Goal: Transaction & Acquisition: Book appointment/travel/reservation

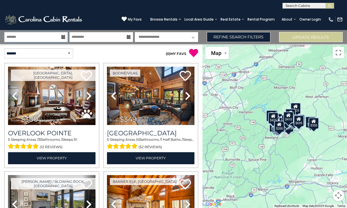
click at [48, 37] on input "text" at bounding box center [35, 37] width 63 height 10
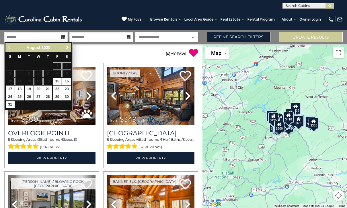
click at [67, 46] on span "Next" at bounding box center [67, 47] width 5 height 5
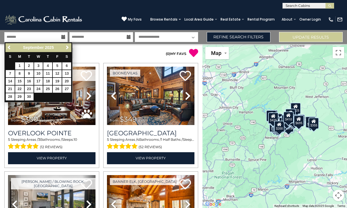
click at [66, 49] on span "Next" at bounding box center [67, 47] width 5 height 5
click at [67, 50] on span "Next" at bounding box center [67, 47] width 5 height 5
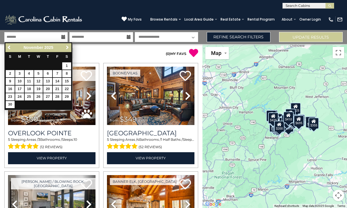
click at [65, 50] on span "Next" at bounding box center [67, 47] width 5 height 5
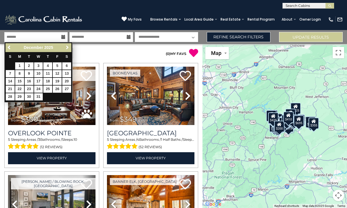
click at [66, 50] on span "Next" at bounding box center [67, 47] width 5 height 5
click at [66, 49] on span "Next" at bounding box center [67, 47] width 5 height 5
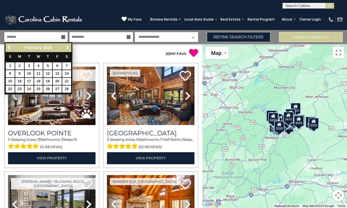
click at [65, 49] on span "Next" at bounding box center [67, 47] width 5 height 5
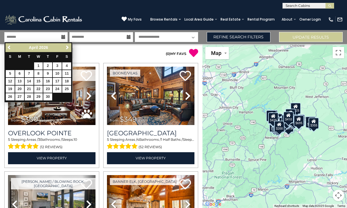
click at [62, 50] on div "Previous Next April 2026" at bounding box center [38, 47] width 66 height 9
click at [62, 47] on div "April 2026" at bounding box center [39, 47] width 48 height 7
click at [66, 49] on span "Next" at bounding box center [67, 47] width 5 height 5
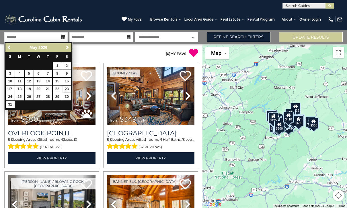
click at [67, 86] on link "23" at bounding box center [66, 89] width 9 height 7
type input "*******"
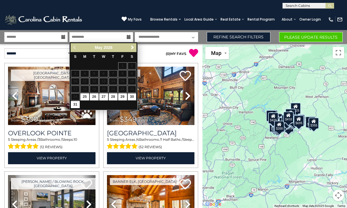
click at [132, 95] on link "30" at bounding box center [132, 96] width 9 height 7
type input "*******"
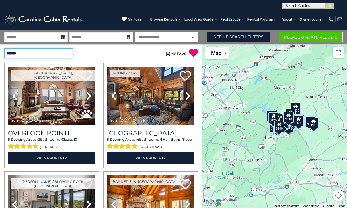
click at [66, 52] on select "**********" at bounding box center [38, 53] width 69 height 10
click at [242, 38] on link "Refine Search Filters" at bounding box center [239, 37] width 64 height 10
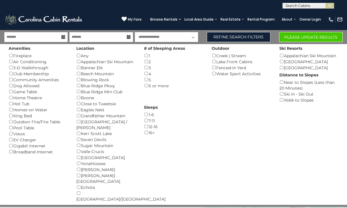
click at [318, 39] on button "Please Update Results" at bounding box center [311, 37] width 64 height 10
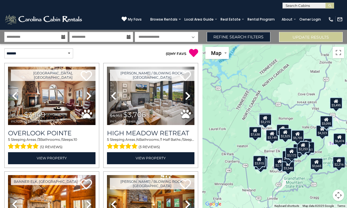
scroll to position [5, 0]
click at [55, 98] on img at bounding box center [51, 96] width 87 height 58
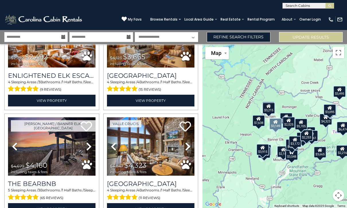
scroll to position [167, 0]
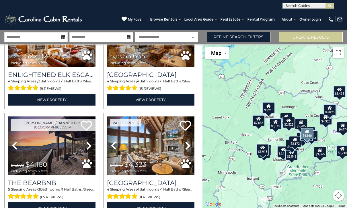
click at [49, 127] on img at bounding box center [51, 146] width 87 height 58
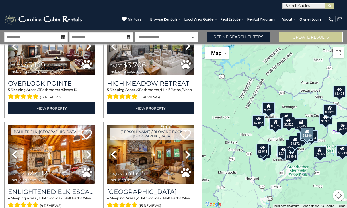
scroll to position [50, 0]
click at [145, 149] on img at bounding box center [150, 155] width 87 height 58
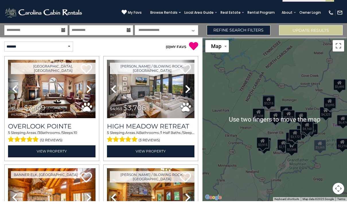
scroll to position [32, 0]
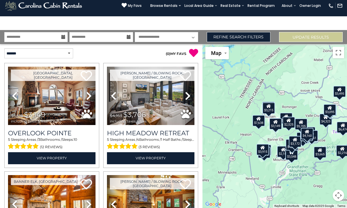
click at [157, 91] on img at bounding box center [150, 96] width 87 height 58
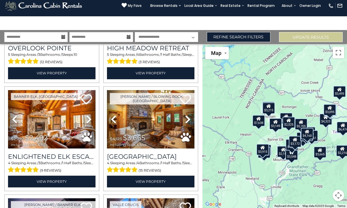
scroll to position [86, 0]
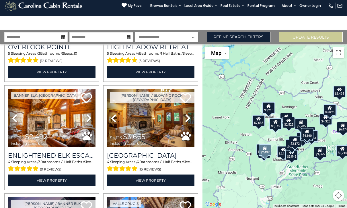
click at [61, 118] on img at bounding box center [51, 118] width 87 height 58
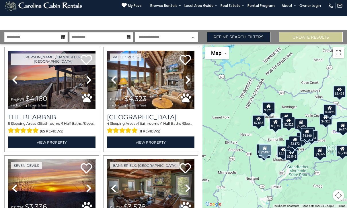
scroll to position [234, 0]
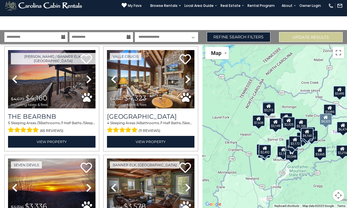
click at [147, 113] on h3 "Cucumber Tree Lodge" at bounding box center [150, 117] width 87 height 8
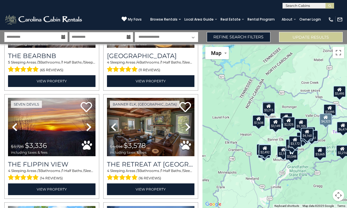
scroll to position [297, 0]
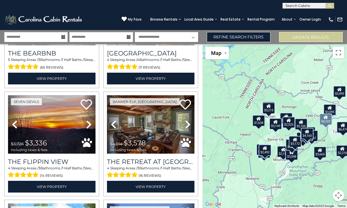
click at [55, 127] on img at bounding box center [51, 124] width 87 height 58
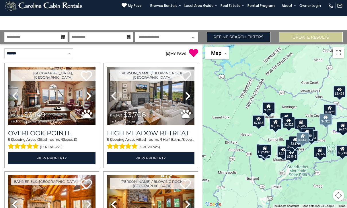
scroll to position [0, 0]
click at [151, 130] on h3 "High Meadow Retreat" at bounding box center [150, 134] width 87 height 8
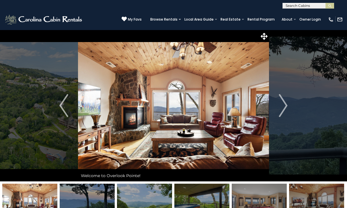
click at [283, 105] on img "Next" at bounding box center [283, 105] width 9 height 23
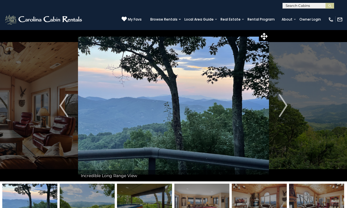
click at [285, 106] on img "Next" at bounding box center [283, 105] width 9 height 23
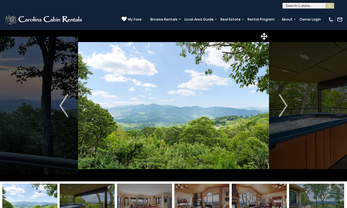
click at [286, 104] on img "Next" at bounding box center [283, 105] width 9 height 23
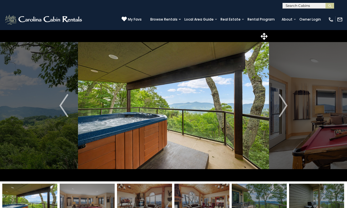
click at [283, 106] on img "Next" at bounding box center [283, 105] width 9 height 23
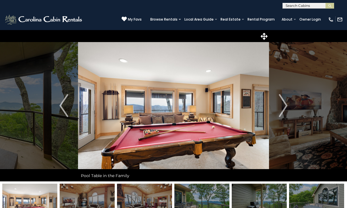
click at [283, 107] on img "Next" at bounding box center [283, 105] width 9 height 23
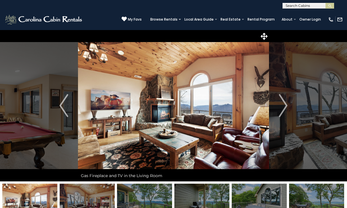
click at [282, 109] on img "Next" at bounding box center [283, 105] width 9 height 23
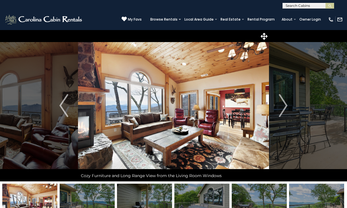
click at [285, 104] on img "Next" at bounding box center [283, 105] width 9 height 23
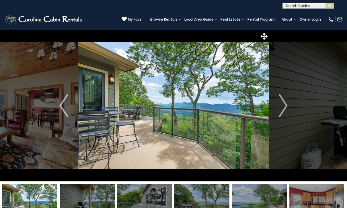
click at [283, 105] on img "Next" at bounding box center [283, 105] width 9 height 23
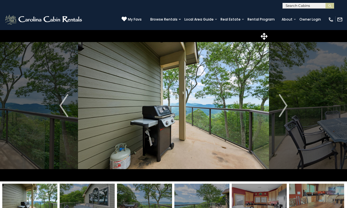
click at [284, 104] on img "Next" at bounding box center [283, 105] width 9 height 23
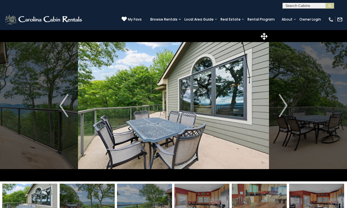
click at [284, 107] on img "Next" at bounding box center [283, 105] width 9 height 23
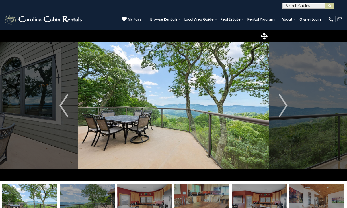
click at [283, 107] on img "Next" at bounding box center [283, 105] width 9 height 23
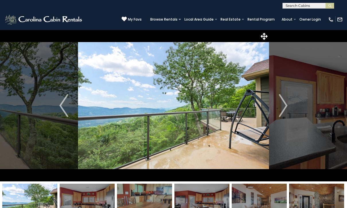
click at [283, 105] on img "Next" at bounding box center [283, 105] width 9 height 23
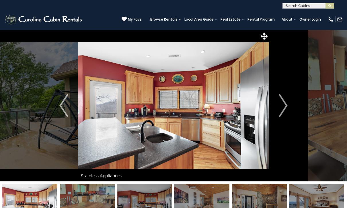
click at [282, 106] on img "Next" at bounding box center [283, 105] width 9 height 23
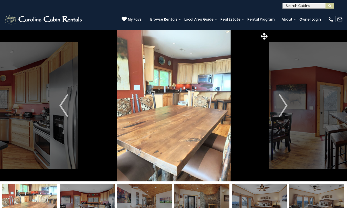
click at [285, 104] on img "Next" at bounding box center [283, 105] width 9 height 23
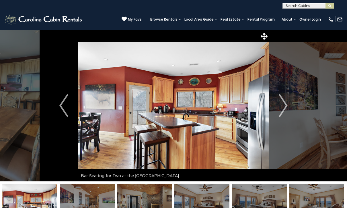
click at [285, 105] on img "Next" at bounding box center [283, 105] width 9 height 23
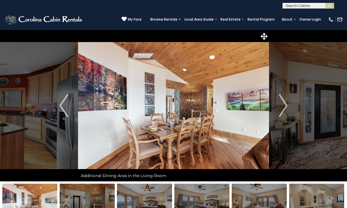
click at [285, 105] on img "Next" at bounding box center [283, 105] width 9 height 23
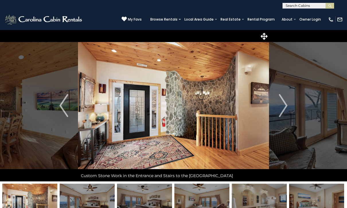
click at [284, 103] on img "Next" at bounding box center [283, 105] width 9 height 23
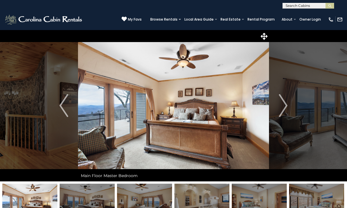
click at [283, 105] on img "Next" at bounding box center [283, 105] width 9 height 23
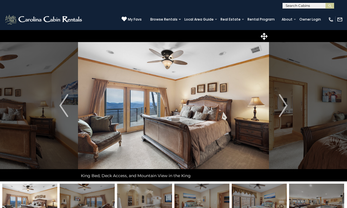
click at [283, 104] on img "Next" at bounding box center [283, 105] width 9 height 23
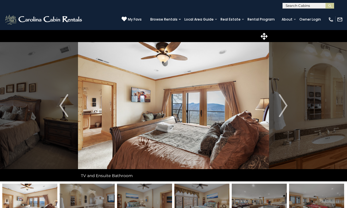
click at [284, 104] on img "Next" at bounding box center [283, 105] width 9 height 23
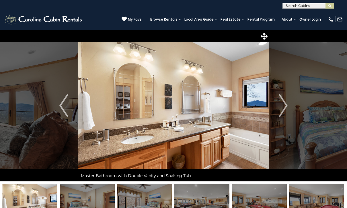
click at [285, 104] on img "Next" at bounding box center [283, 105] width 9 height 23
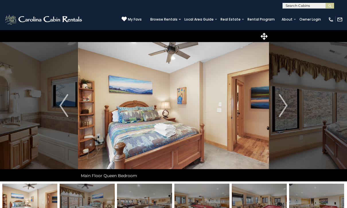
click at [284, 105] on img "Next" at bounding box center [283, 105] width 9 height 23
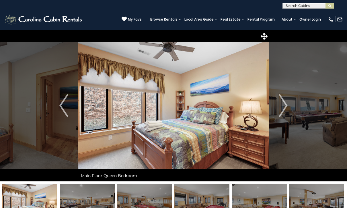
click at [285, 105] on img "Next" at bounding box center [283, 105] width 9 height 23
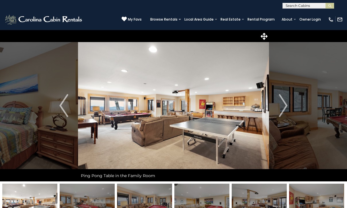
click at [282, 105] on img "Next" at bounding box center [283, 105] width 9 height 23
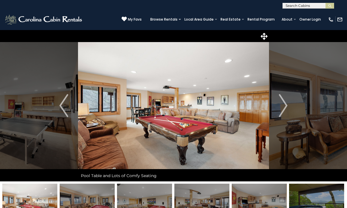
click at [284, 104] on img "Next" at bounding box center [283, 105] width 9 height 23
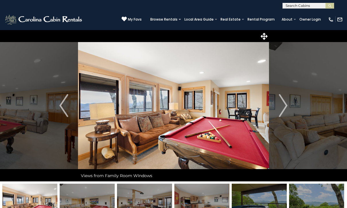
click at [284, 103] on img "Next" at bounding box center [283, 105] width 9 height 23
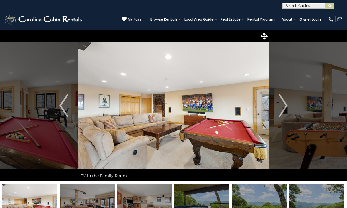
click at [284, 104] on img "Next" at bounding box center [283, 105] width 9 height 23
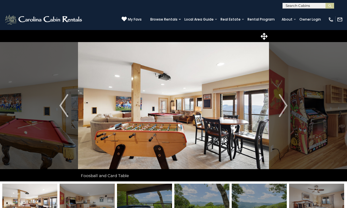
click at [284, 105] on img "Next" at bounding box center [283, 105] width 9 height 23
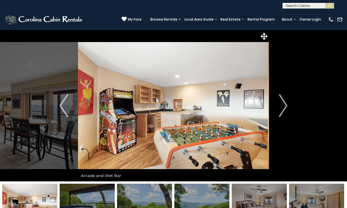
click at [284, 105] on img "Next" at bounding box center [283, 105] width 9 height 23
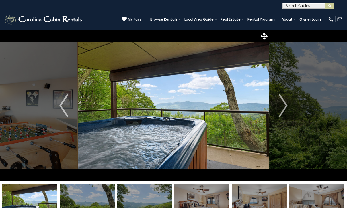
click at [283, 103] on img "Next" at bounding box center [283, 105] width 9 height 23
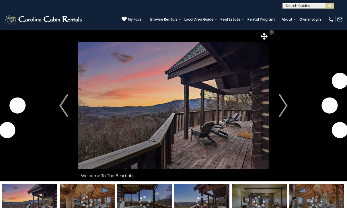
click at [283, 102] on img "Next" at bounding box center [283, 105] width 9 height 23
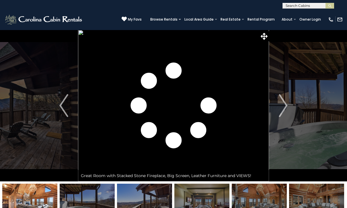
click at [284, 108] on img "Next" at bounding box center [283, 105] width 9 height 23
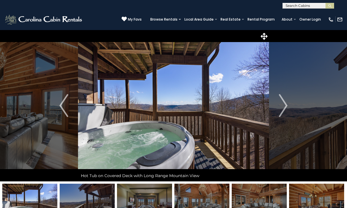
click at [281, 107] on img "Next" at bounding box center [283, 105] width 9 height 23
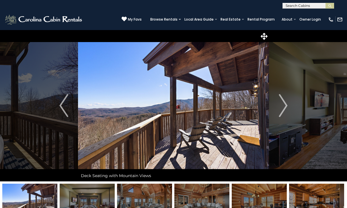
click at [284, 103] on img "Next" at bounding box center [283, 105] width 9 height 23
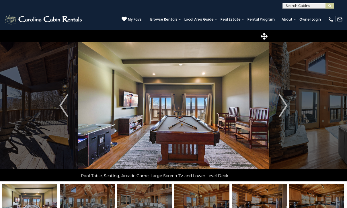
click at [59, 113] on button "Previous" at bounding box center [64, 106] width 29 height 152
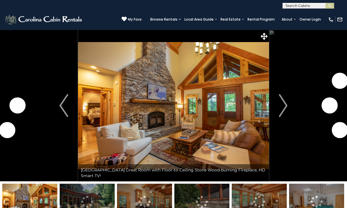
click at [282, 102] on img "Next" at bounding box center [283, 105] width 9 height 23
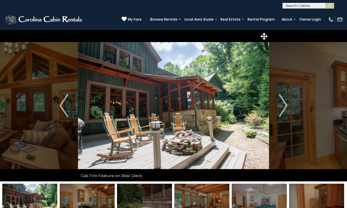
click at [287, 105] on img "Next" at bounding box center [283, 105] width 9 height 23
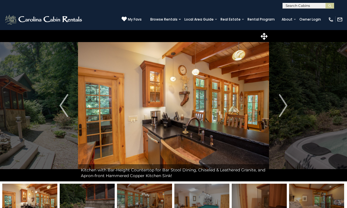
click at [282, 106] on img "Next" at bounding box center [283, 105] width 9 height 23
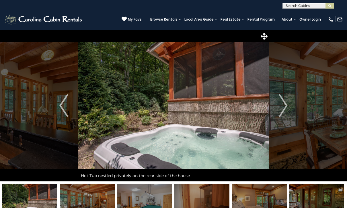
click at [283, 105] on img "Next" at bounding box center [283, 105] width 9 height 23
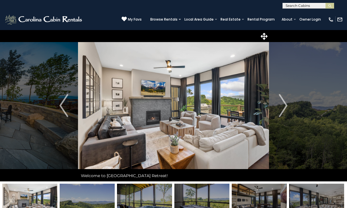
click at [286, 106] on img "Next" at bounding box center [283, 105] width 9 height 23
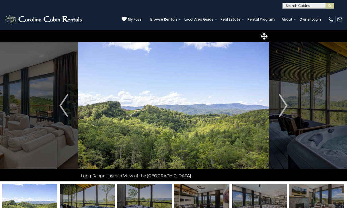
click at [285, 107] on img "Next" at bounding box center [283, 105] width 9 height 23
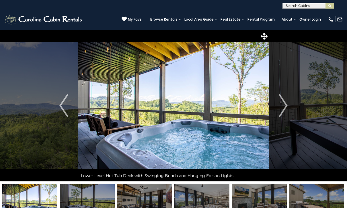
click at [284, 106] on img "Next" at bounding box center [283, 105] width 9 height 23
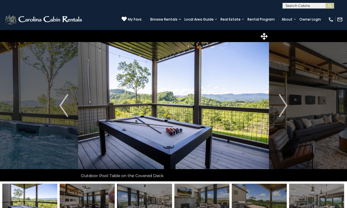
click at [65, 110] on img "Previous" at bounding box center [63, 105] width 9 height 23
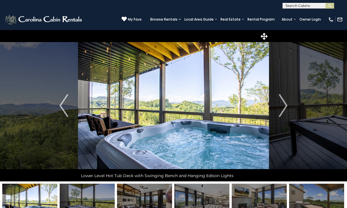
click at [283, 105] on img "Next" at bounding box center [283, 105] width 9 height 23
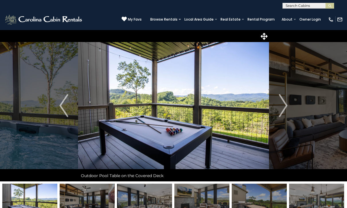
click at [285, 104] on img "Next" at bounding box center [283, 105] width 9 height 23
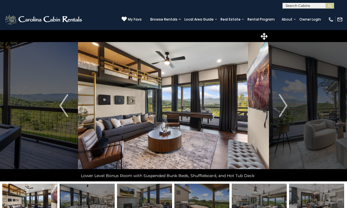
click at [282, 106] on img "Next" at bounding box center [283, 105] width 9 height 23
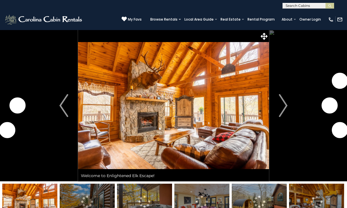
click at [283, 107] on img "Next" at bounding box center [283, 105] width 9 height 23
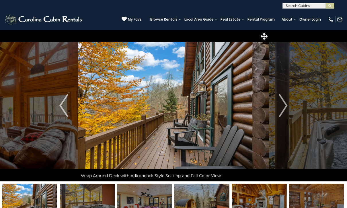
click at [287, 103] on img "Next" at bounding box center [283, 105] width 9 height 23
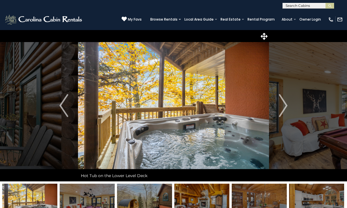
click at [284, 107] on img "Next" at bounding box center [283, 105] width 9 height 23
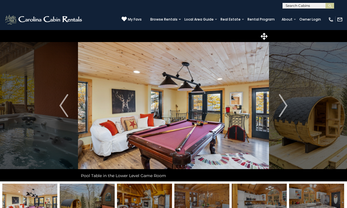
click at [283, 107] on img "Next" at bounding box center [283, 105] width 9 height 23
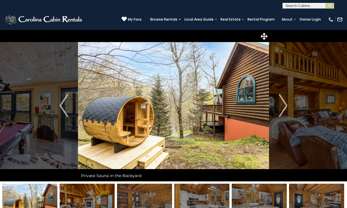
click at [285, 105] on img "Next" at bounding box center [283, 105] width 9 height 23
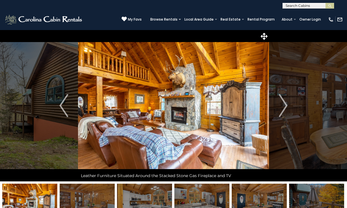
click at [284, 105] on img "Next" at bounding box center [283, 105] width 9 height 23
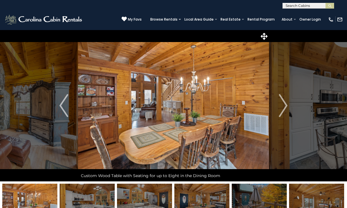
click at [281, 107] on img "Next" at bounding box center [283, 105] width 9 height 23
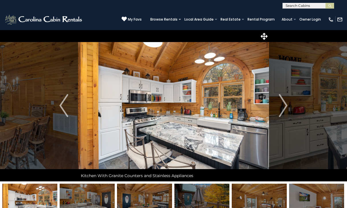
click at [282, 108] on img "Next" at bounding box center [283, 105] width 9 height 23
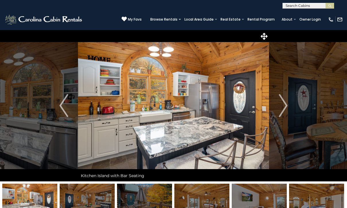
click at [285, 105] on img "Next" at bounding box center [283, 105] width 9 height 23
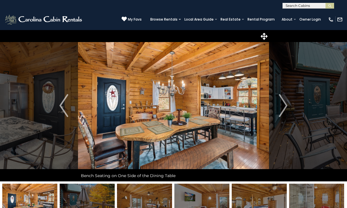
click at [285, 105] on img "Next" at bounding box center [283, 105] width 9 height 23
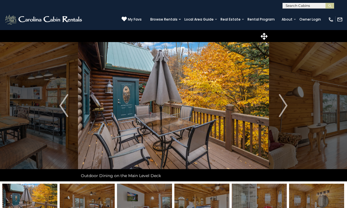
click at [284, 106] on img "Next" at bounding box center [283, 105] width 9 height 23
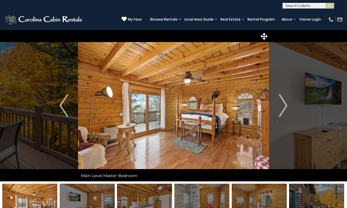
click at [282, 107] on img "Next" at bounding box center [283, 105] width 9 height 23
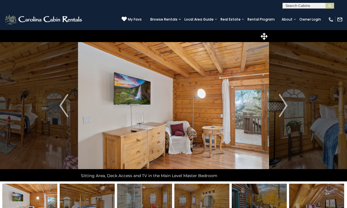
click at [282, 108] on img "Next" at bounding box center [283, 105] width 9 height 23
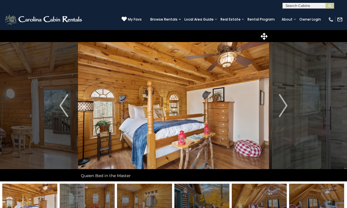
click at [283, 107] on img "Next" at bounding box center [283, 105] width 9 height 23
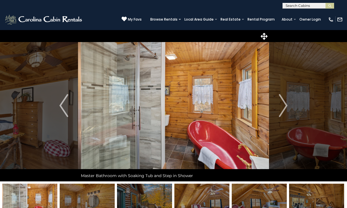
click at [281, 106] on img "Next" at bounding box center [283, 105] width 9 height 23
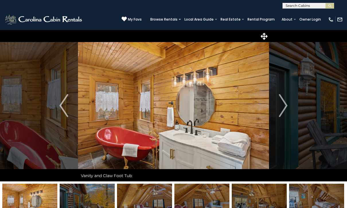
click at [282, 105] on img "Next" at bounding box center [283, 105] width 9 height 23
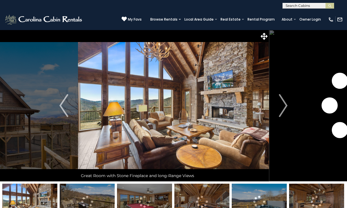
click at [285, 107] on img "Next" at bounding box center [283, 105] width 9 height 23
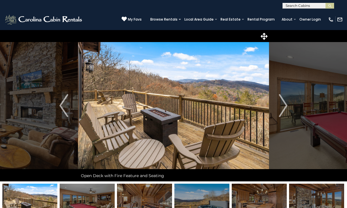
click at [284, 105] on img "Next" at bounding box center [283, 105] width 9 height 23
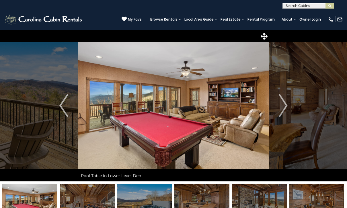
click at [282, 107] on img "Next" at bounding box center [283, 105] width 9 height 23
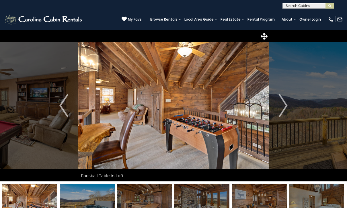
click at [283, 106] on img "Next" at bounding box center [283, 105] width 9 height 23
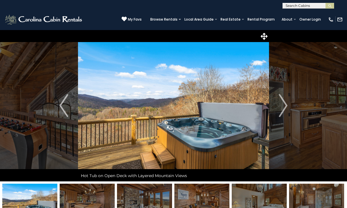
click at [283, 108] on img "Next" at bounding box center [283, 105] width 9 height 23
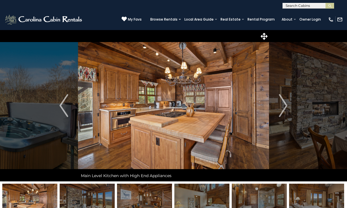
click at [282, 107] on img "Next" at bounding box center [283, 105] width 9 height 23
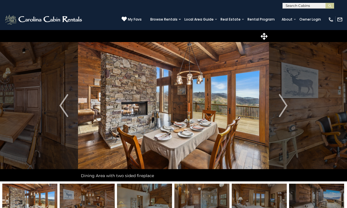
click at [281, 105] on img "Next" at bounding box center [283, 105] width 9 height 23
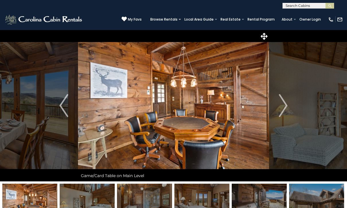
click at [281, 105] on img "Next" at bounding box center [283, 105] width 9 height 23
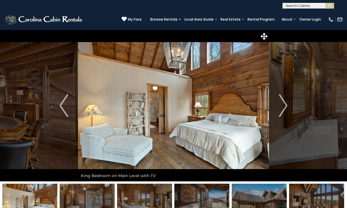
click at [283, 107] on img "Next" at bounding box center [283, 105] width 9 height 23
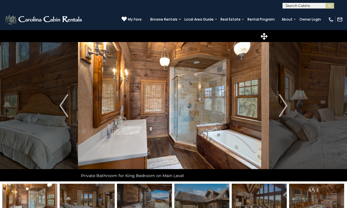
click at [283, 105] on img "Next" at bounding box center [283, 105] width 9 height 23
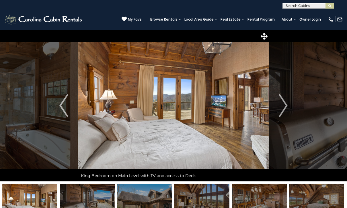
click at [282, 106] on img "Next" at bounding box center [283, 105] width 9 height 23
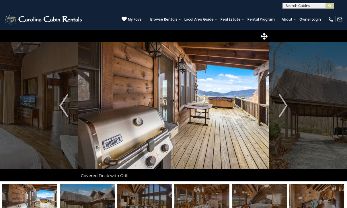
click at [281, 107] on img "Next" at bounding box center [283, 105] width 9 height 23
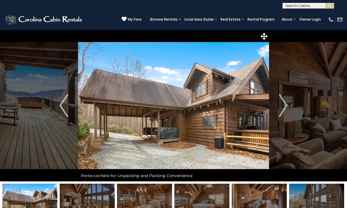
click at [281, 108] on img "Next" at bounding box center [283, 105] width 9 height 23
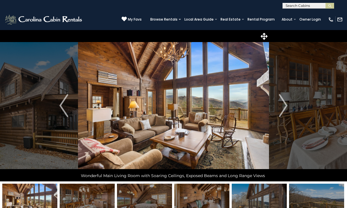
click at [283, 107] on img "Next" at bounding box center [283, 105] width 9 height 23
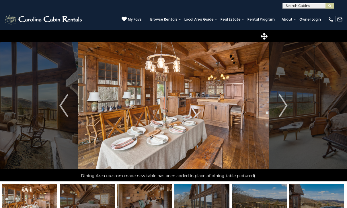
click at [286, 104] on img "Next" at bounding box center [283, 105] width 9 height 23
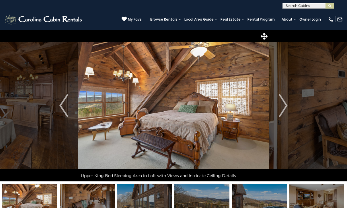
click at [285, 106] on img "Next" at bounding box center [283, 105] width 9 height 23
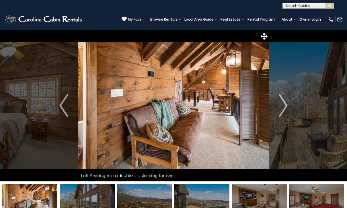
click at [284, 106] on img "Next" at bounding box center [283, 105] width 9 height 23
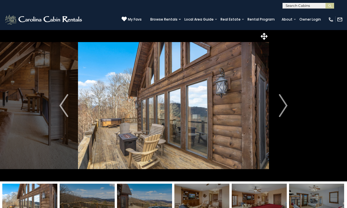
click at [285, 105] on img "Next" at bounding box center [283, 105] width 9 height 23
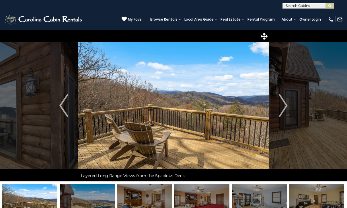
click at [281, 105] on img "Next" at bounding box center [283, 105] width 9 height 23
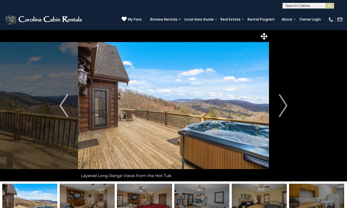
click at [281, 105] on img "Next" at bounding box center [283, 105] width 9 height 23
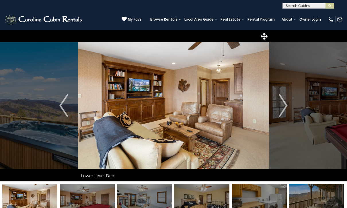
click at [283, 107] on img "Next" at bounding box center [283, 105] width 9 height 23
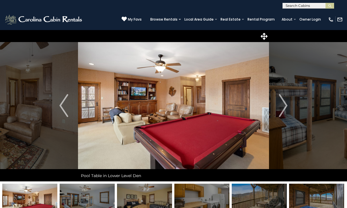
click at [283, 107] on img "Next" at bounding box center [283, 105] width 9 height 23
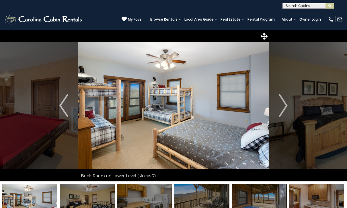
click at [282, 107] on img "Next" at bounding box center [283, 105] width 9 height 23
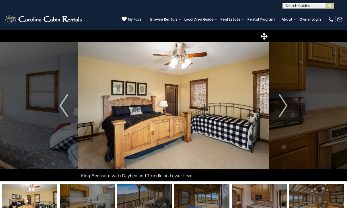
click at [282, 105] on img "Next" at bounding box center [283, 105] width 9 height 23
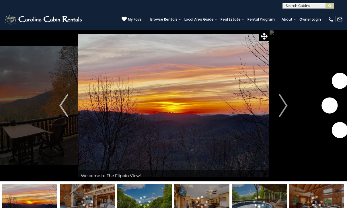
click at [281, 109] on img "Next" at bounding box center [283, 105] width 9 height 23
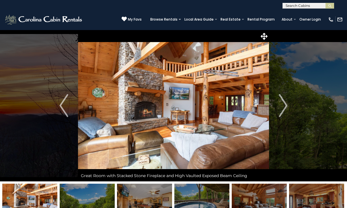
click at [282, 108] on img "Next" at bounding box center [283, 105] width 9 height 23
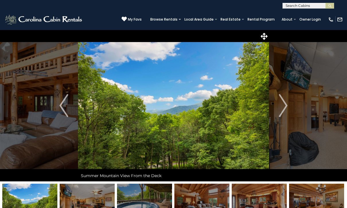
click at [282, 112] on img "Next" at bounding box center [283, 105] width 9 height 23
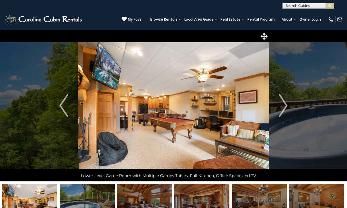
click at [281, 109] on img "Next" at bounding box center [283, 105] width 9 height 23
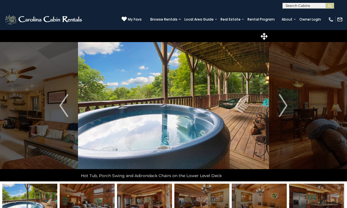
click at [285, 104] on img "Next" at bounding box center [283, 105] width 9 height 23
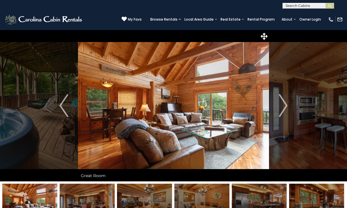
click at [285, 108] on img "Next" at bounding box center [283, 105] width 9 height 23
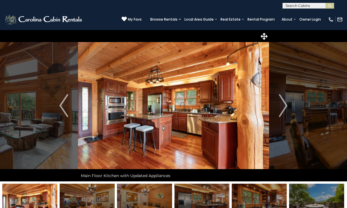
click at [283, 107] on img "Next" at bounding box center [283, 105] width 9 height 23
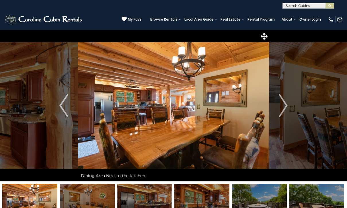
click at [280, 107] on img "Next" at bounding box center [283, 105] width 9 height 23
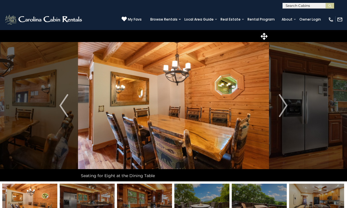
click at [285, 106] on img "Next" at bounding box center [283, 105] width 9 height 23
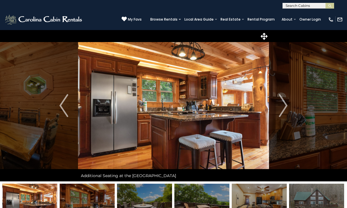
click at [279, 109] on img "Next" at bounding box center [283, 105] width 9 height 23
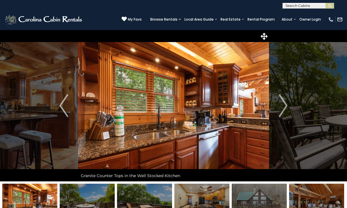
click at [283, 107] on img "Next" at bounding box center [283, 105] width 9 height 23
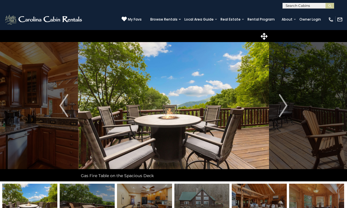
click at [282, 105] on img "Next" at bounding box center [283, 105] width 9 height 23
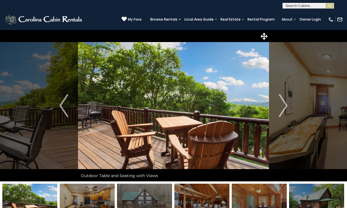
click at [281, 106] on img "Next" at bounding box center [283, 105] width 9 height 23
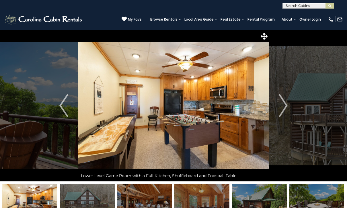
click at [281, 107] on img "Next" at bounding box center [283, 105] width 9 height 23
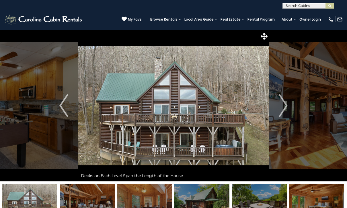
click at [279, 107] on img "Next" at bounding box center [283, 105] width 9 height 23
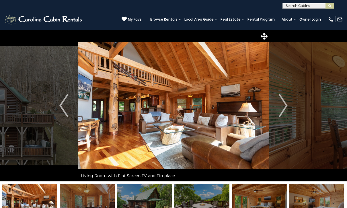
click at [285, 105] on img "Next" at bounding box center [283, 105] width 9 height 23
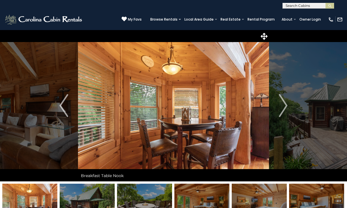
click at [283, 107] on img "Next" at bounding box center [283, 105] width 9 height 23
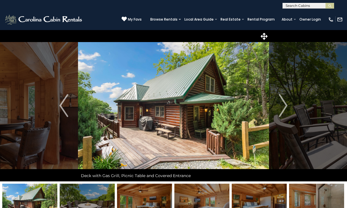
click at [283, 105] on img "Next" at bounding box center [283, 105] width 9 height 23
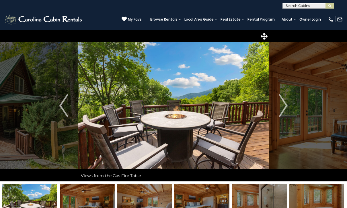
click at [281, 107] on img "Next" at bounding box center [283, 105] width 9 height 23
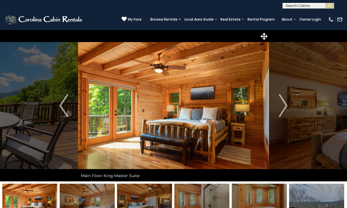
click at [283, 107] on img "Next" at bounding box center [283, 105] width 9 height 23
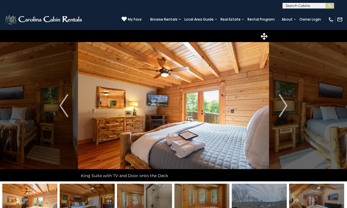
click at [284, 108] on img "Next" at bounding box center [283, 105] width 9 height 23
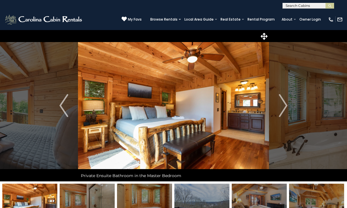
click at [279, 107] on img "Next" at bounding box center [283, 105] width 9 height 23
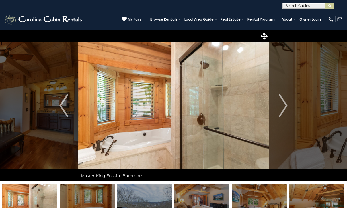
click at [282, 106] on img "Next" at bounding box center [283, 105] width 9 height 23
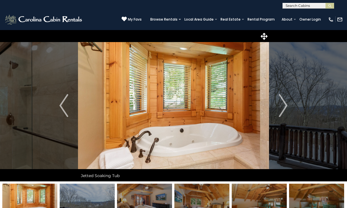
click at [279, 105] on img "Next" at bounding box center [283, 105] width 9 height 23
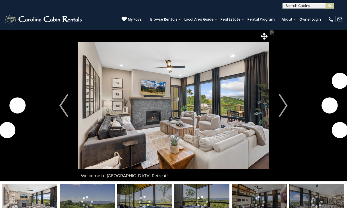
click at [282, 107] on img "Next" at bounding box center [283, 105] width 9 height 23
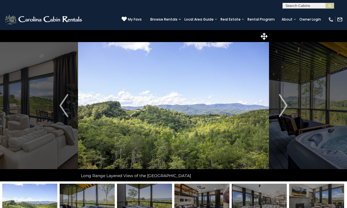
click at [283, 104] on img "Next" at bounding box center [283, 105] width 9 height 23
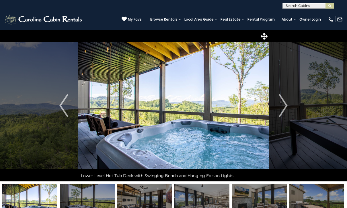
click at [284, 106] on img "Next" at bounding box center [283, 105] width 9 height 23
